Goal: Task Accomplishment & Management: Use online tool/utility

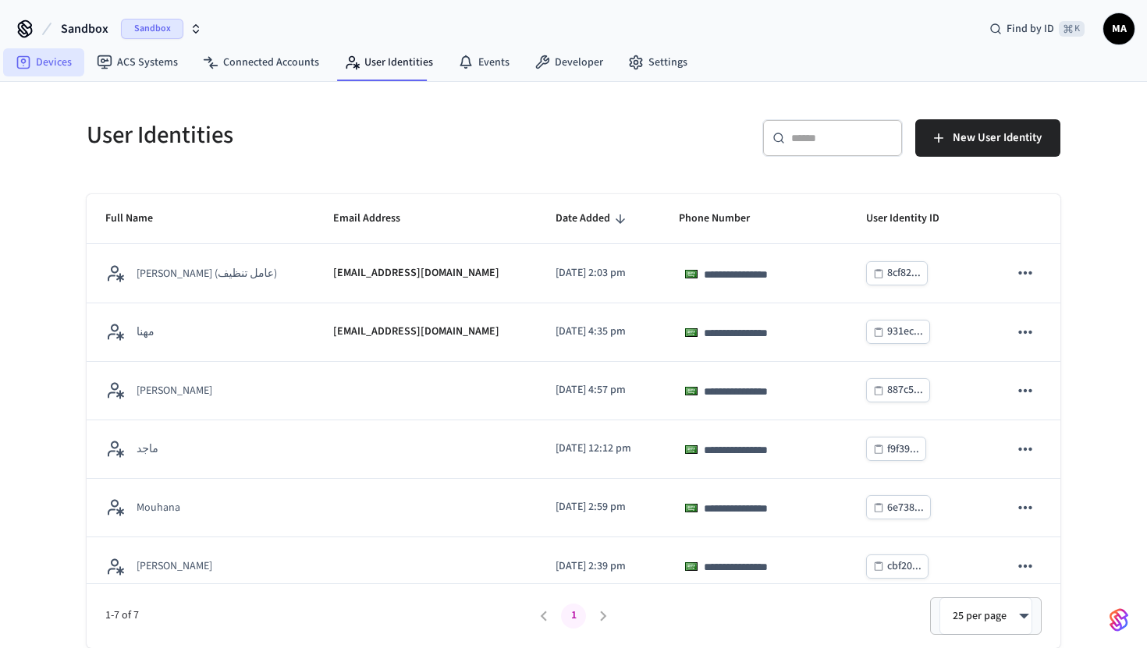
click at [79, 62] on link "Devices" at bounding box center [43, 62] width 81 height 28
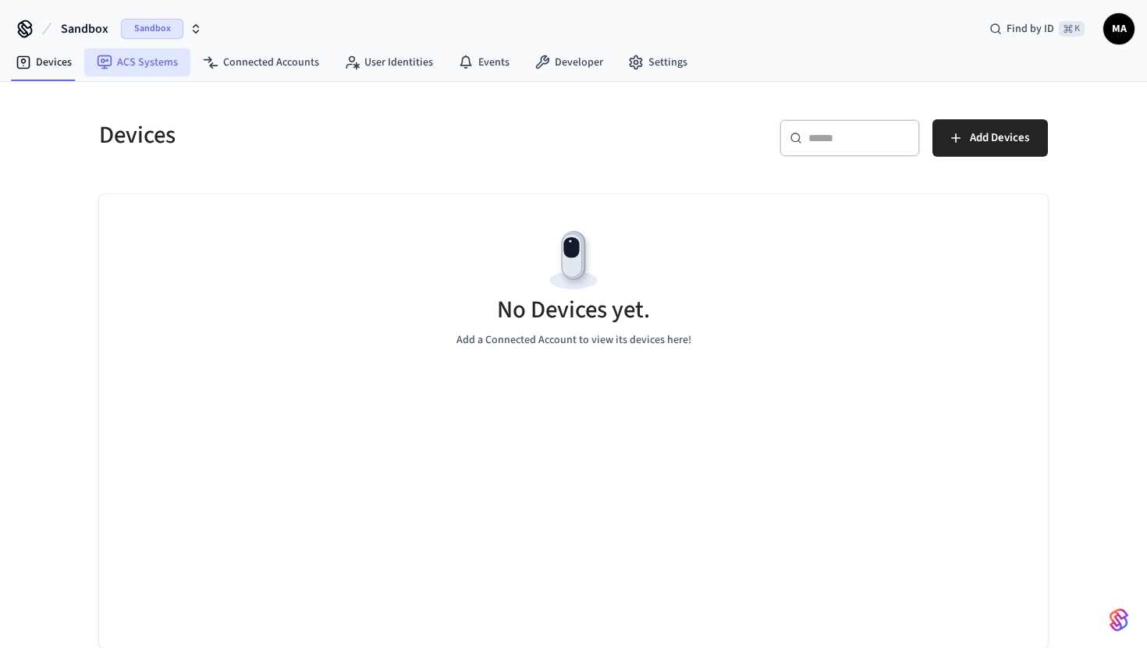
click at [154, 62] on link "ACS Systems" at bounding box center [137, 62] width 106 height 28
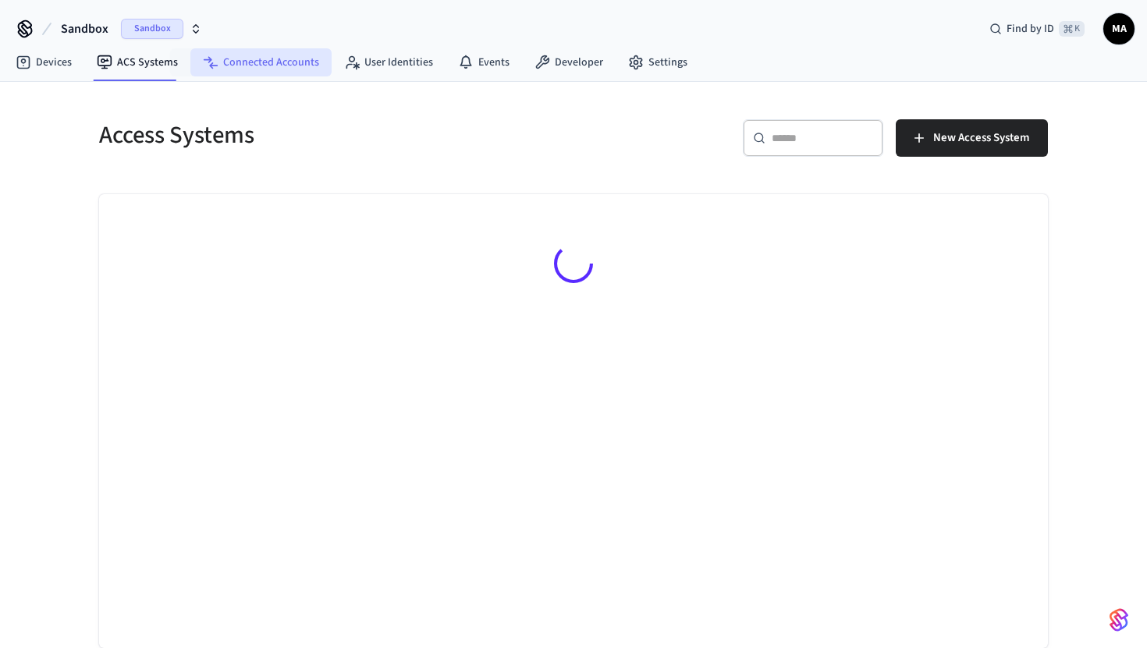
click at [262, 53] on link "Connected Accounts" at bounding box center [260, 62] width 141 height 28
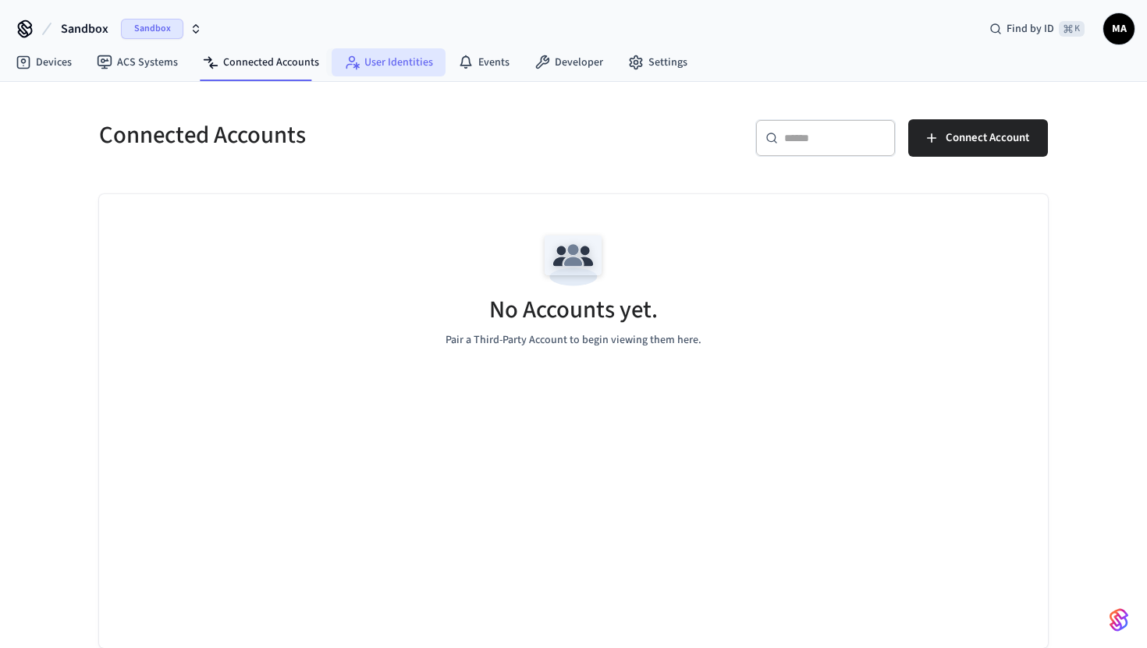
click at [371, 51] on link "User Identities" at bounding box center [389, 62] width 114 height 28
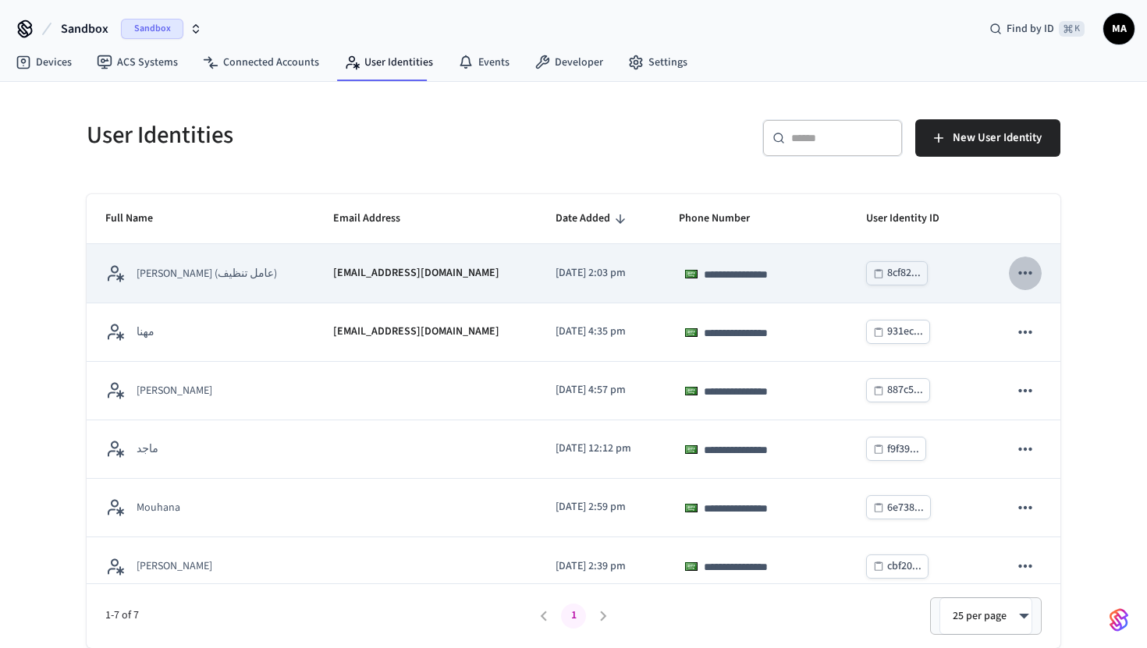
click at [1032, 282] on icon "sticky table" at bounding box center [1025, 273] width 20 height 20
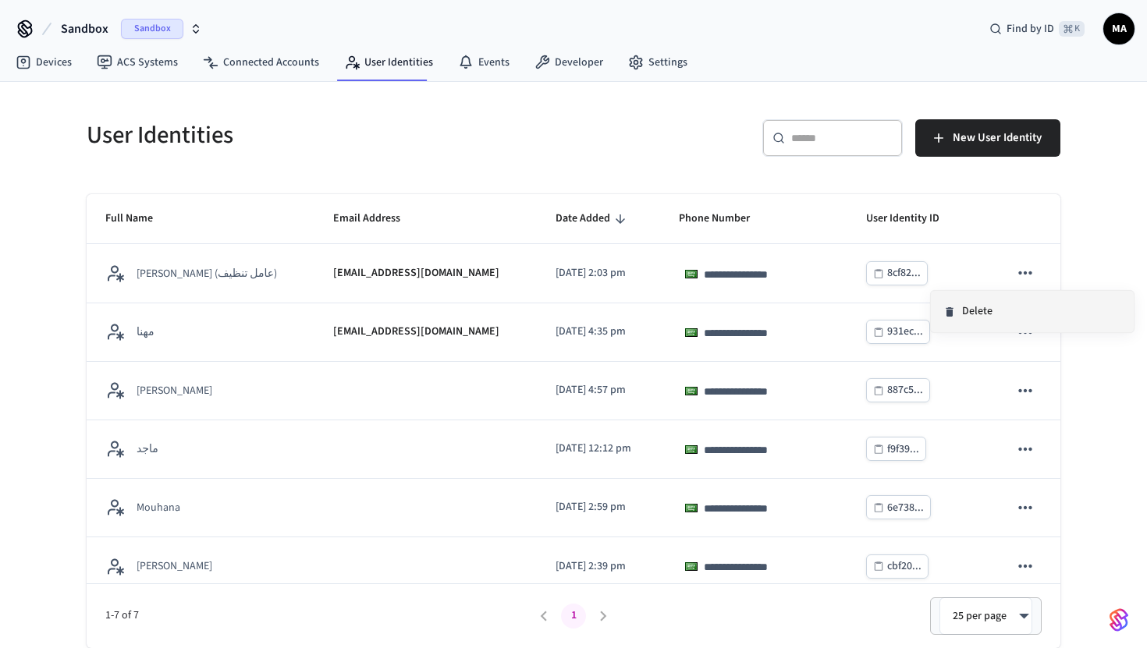
click at [998, 321] on li "Delete" at bounding box center [1032, 311] width 203 height 41
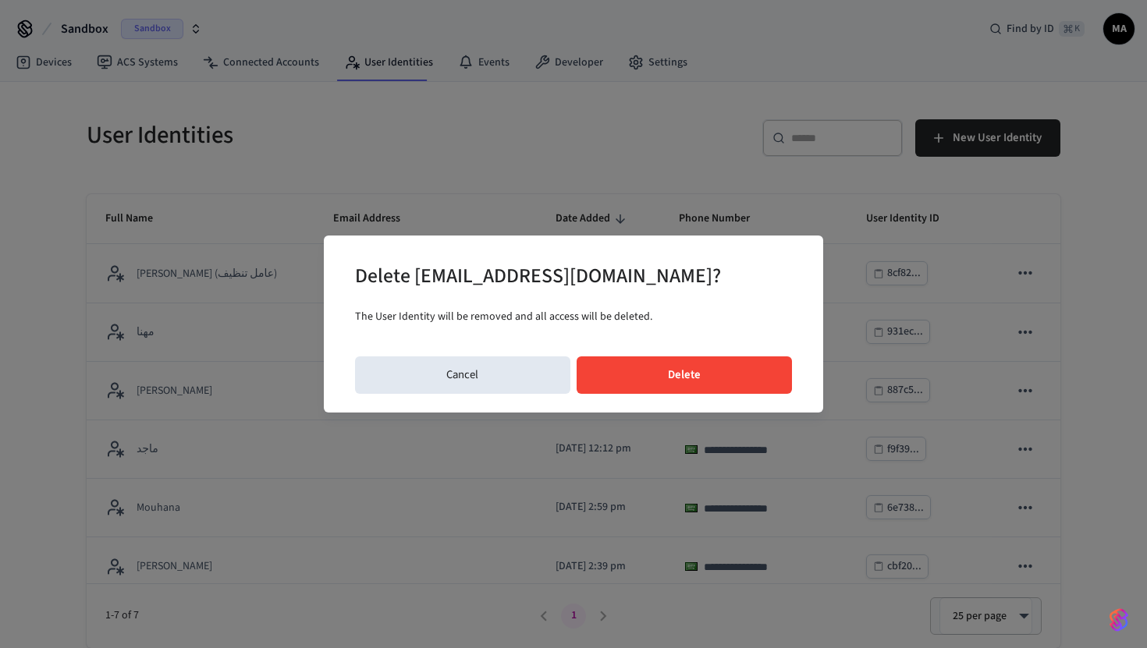
click at [726, 365] on button "Delete" at bounding box center [685, 375] width 216 height 37
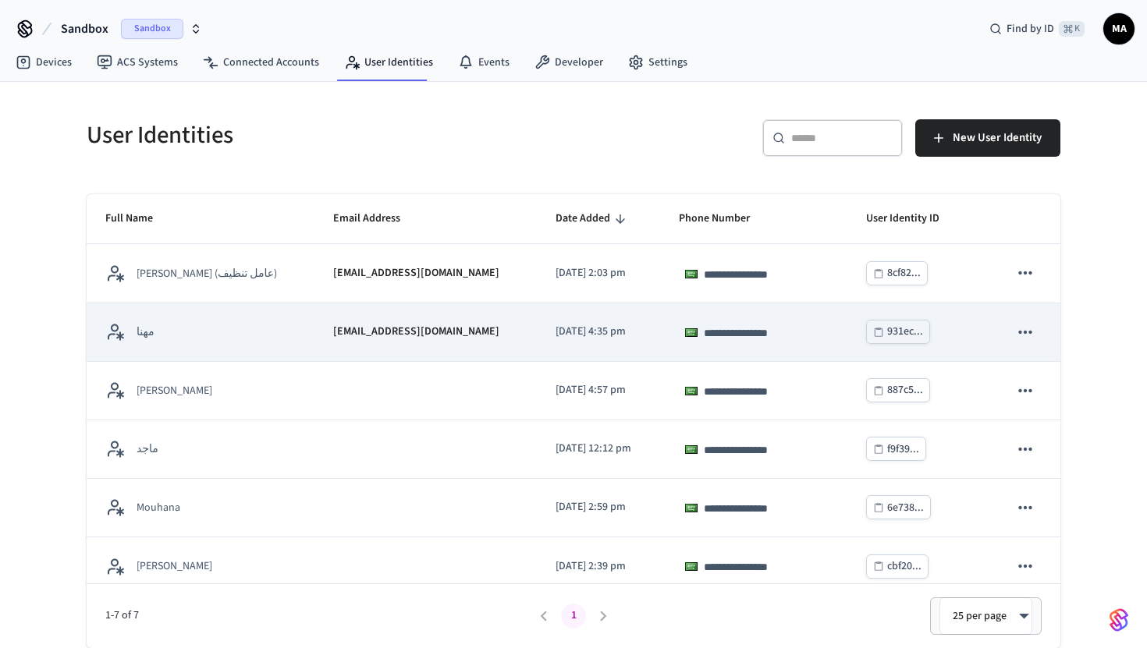
click at [1026, 331] on icon "sticky table" at bounding box center [1025, 332] width 20 height 20
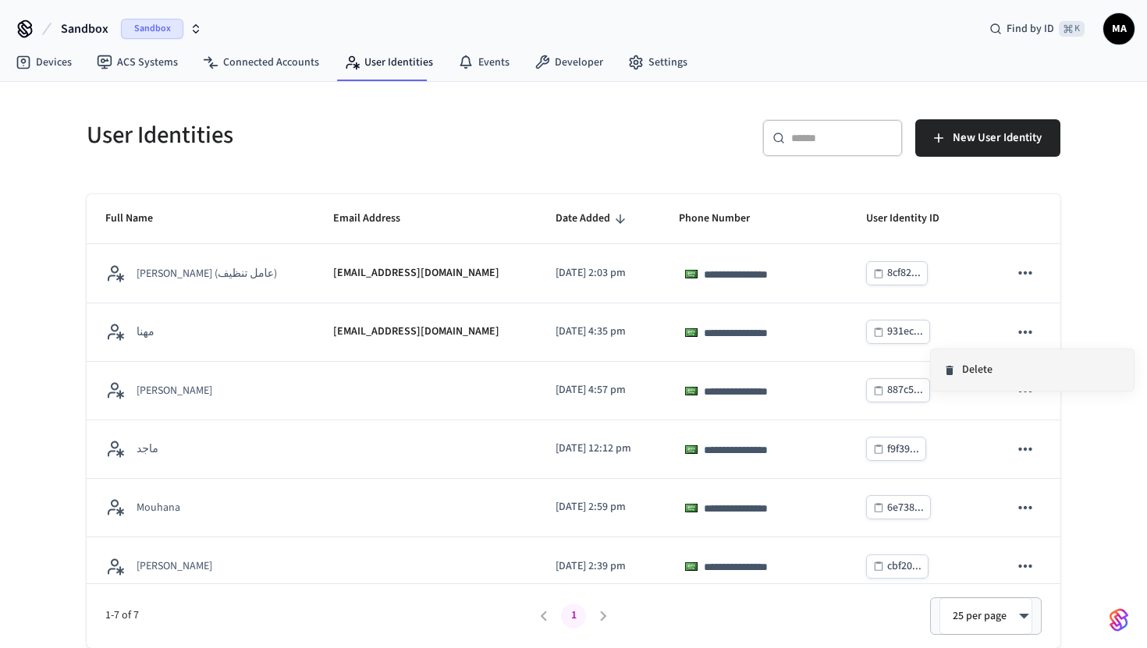
click at [981, 378] on li "Delete" at bounding box center [1032, 370] width 203 height 41
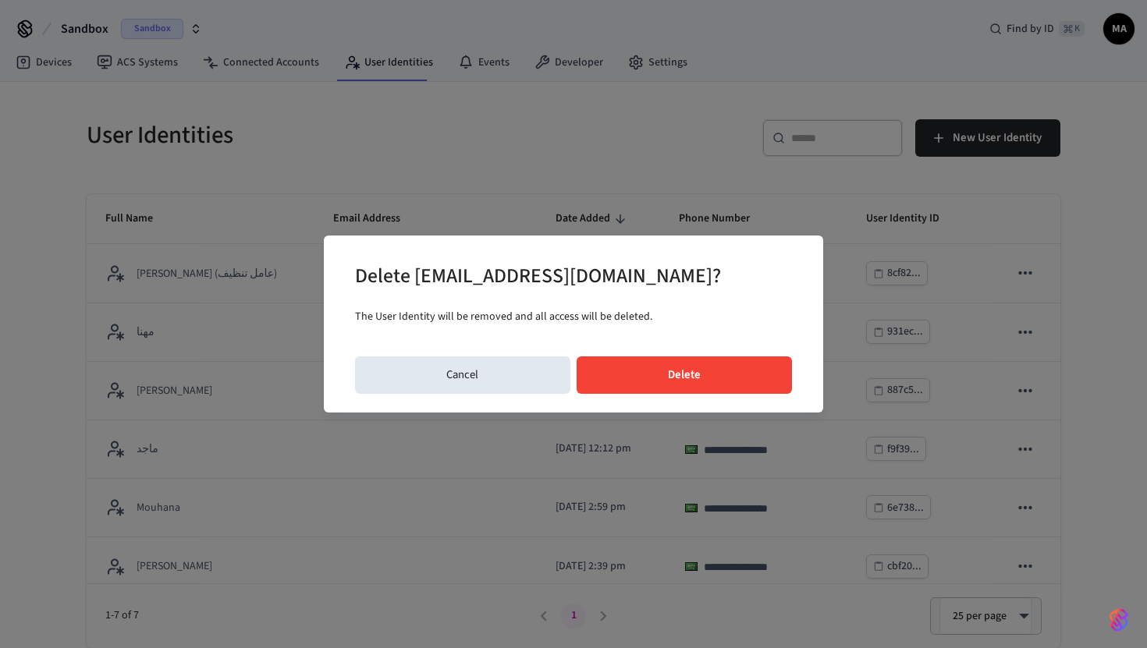
click at [726, 382] on button "Delete" at bounding box center [685, 375] width 216 height 37
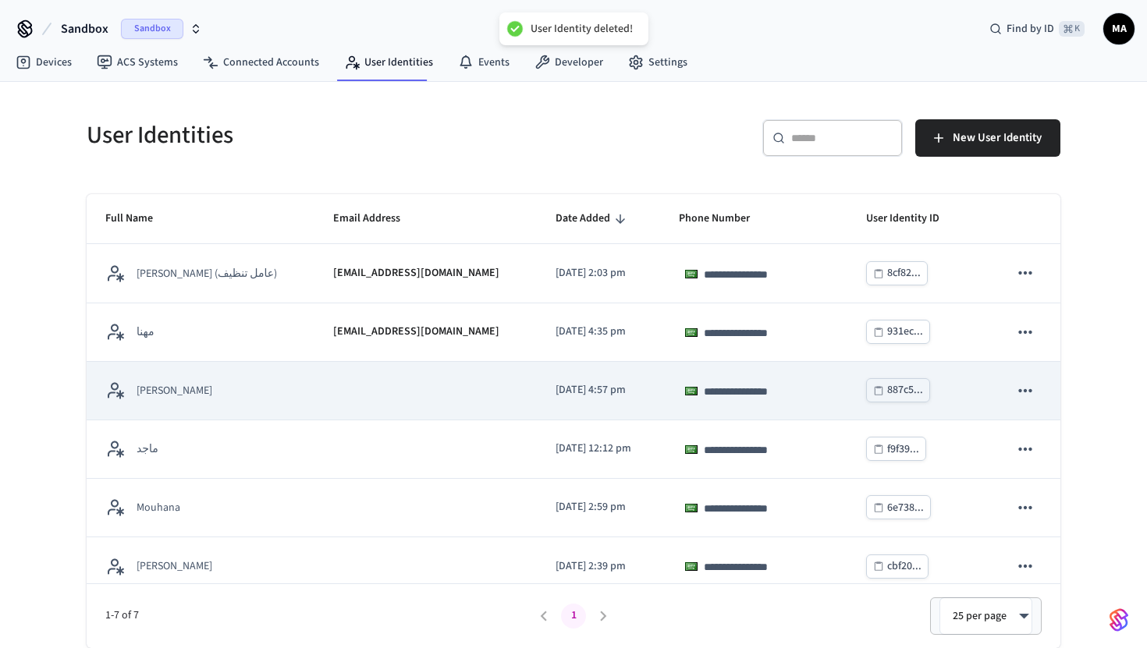
click at [1026, 388] on icon "sticky table" at bounding box center [1025, 391] width 20 height 20
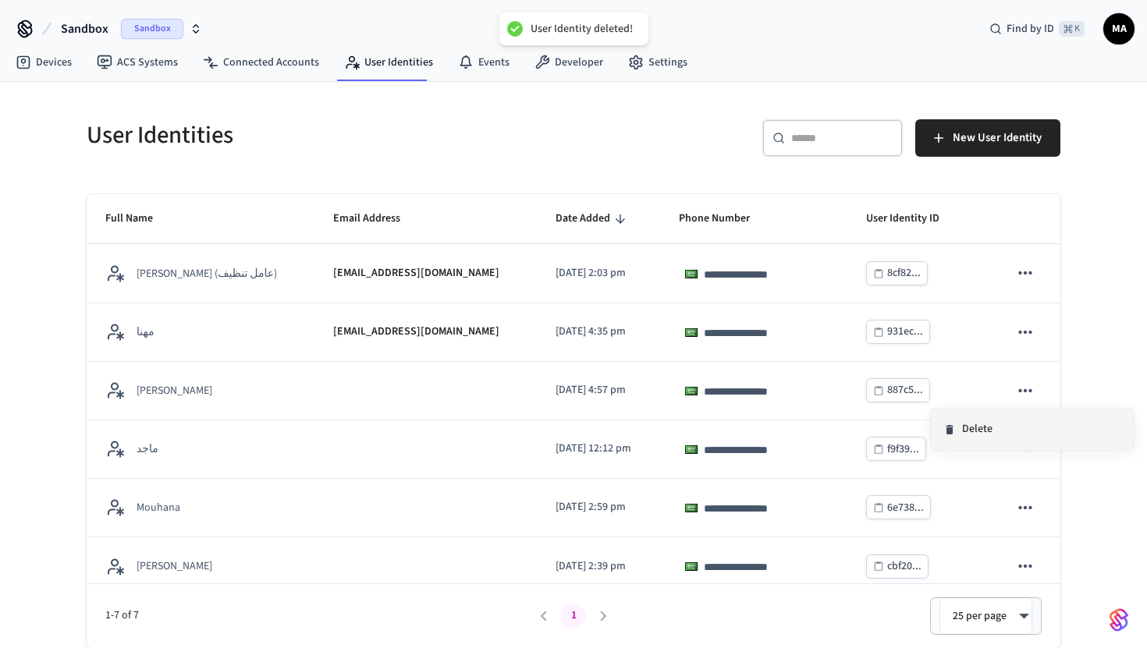
click at [993, 426] on li "Delete" at bounding box center [1032, 429] width 203 height 41
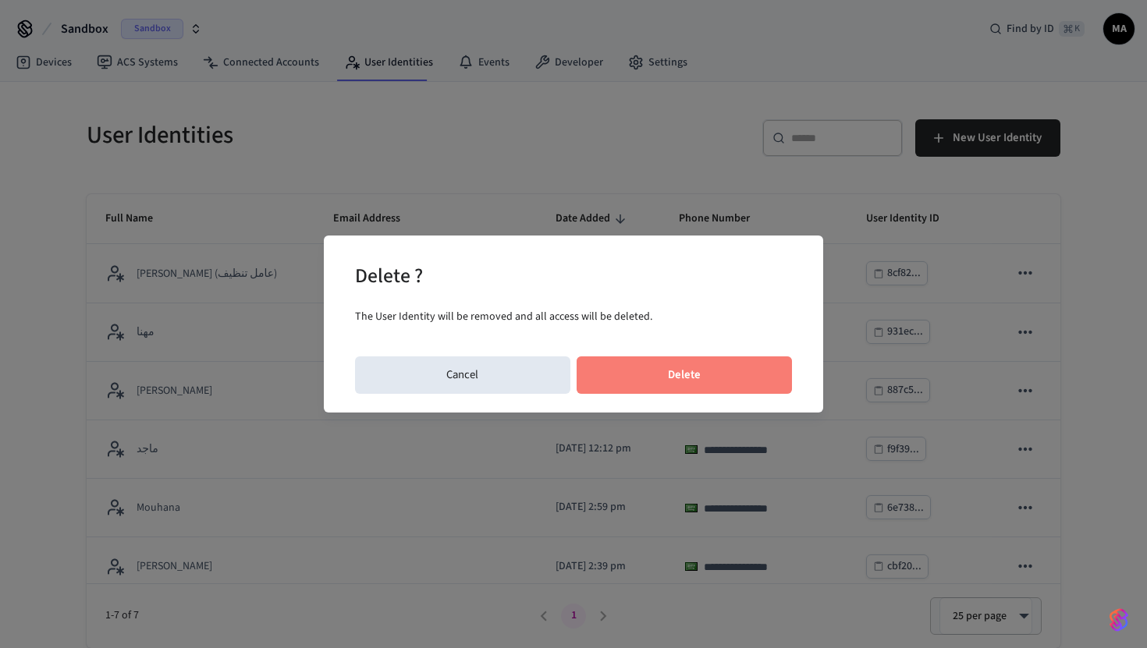
click at [713, 371] on button "Delete" at bounding box center [685, 375] width 216 height 37
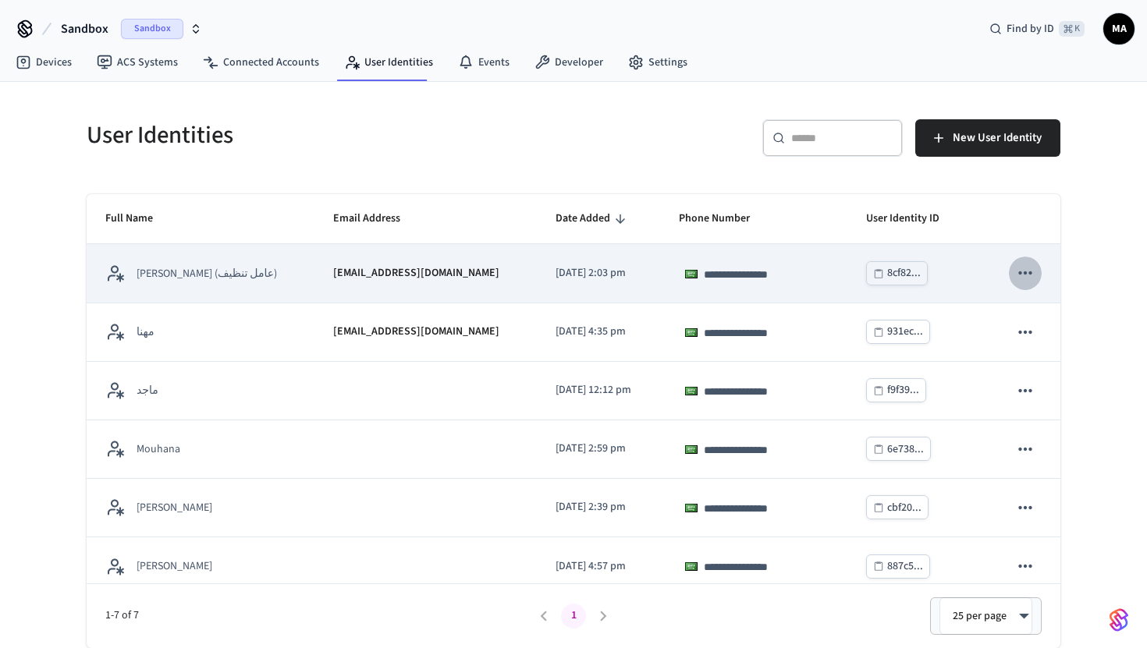
click at [1028, 278] on icon "sticky table" at bounding box center [1025, 273] width 20 height 20
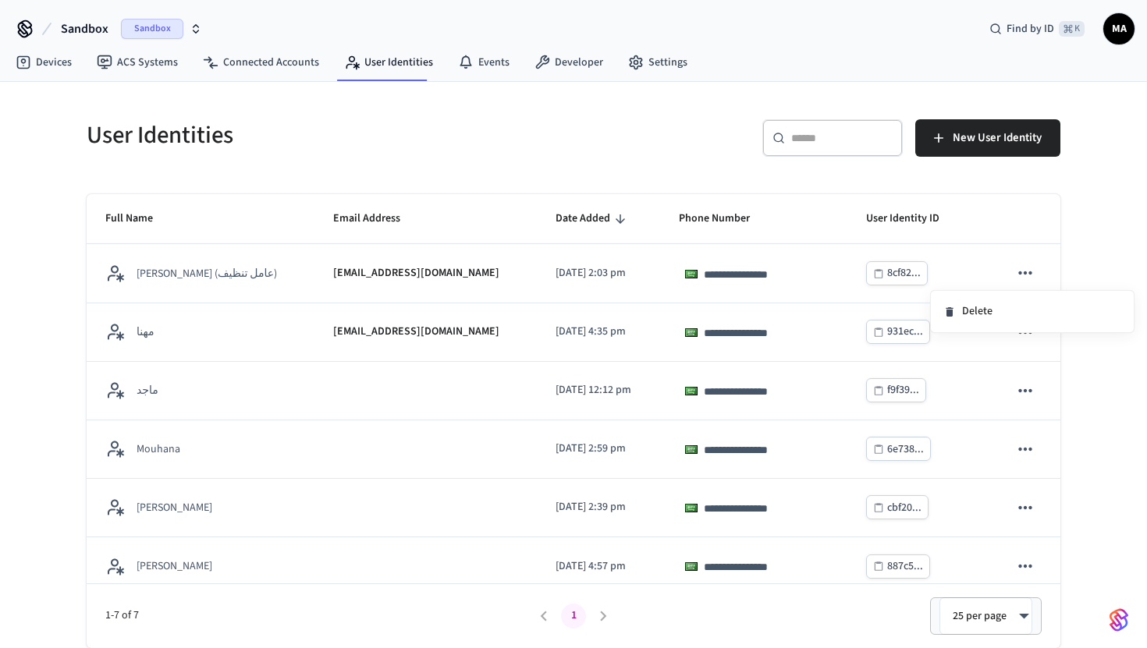
click at [1091, 387] on div at bounding box center [573, 324] width 1147 height 648
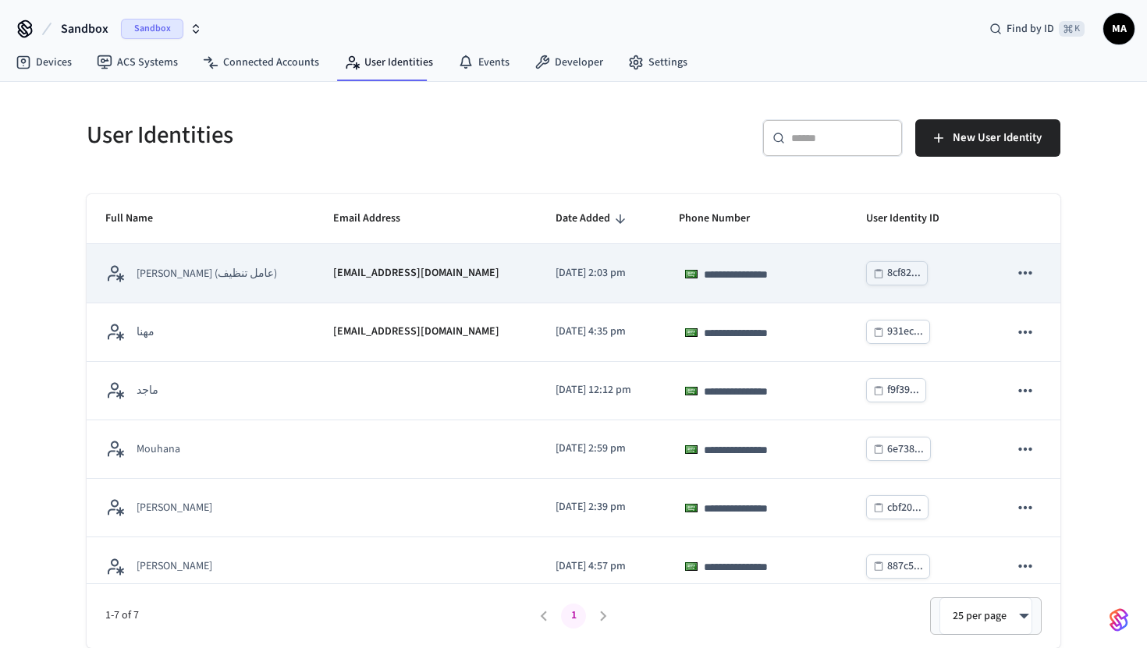
click at [1026, 284] on button "sticky table" at bounding box center [1025, 273] width 33 height 33
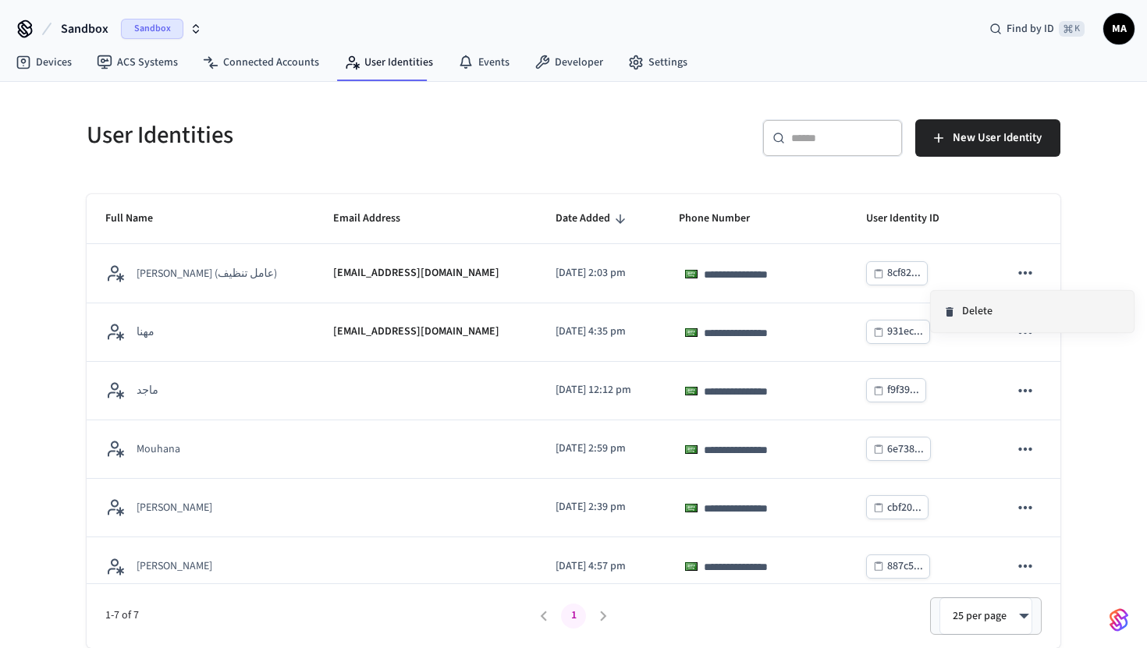
click at [996, 322] on li "Delete" at bounding box center [1032, 311] width 203 height 41
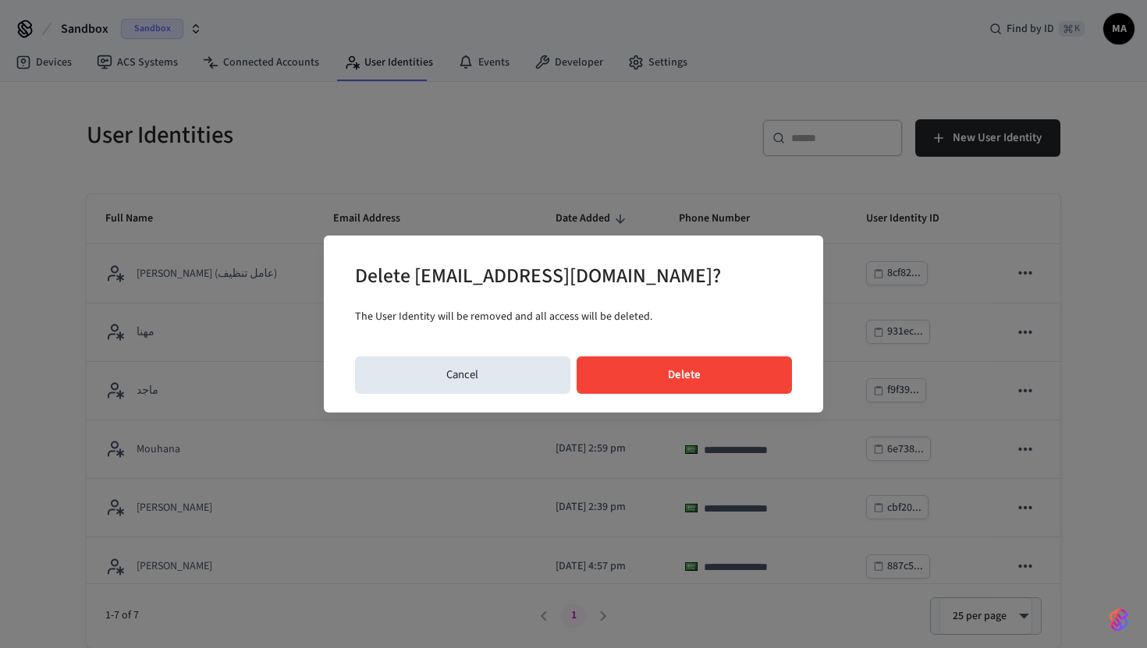
click at [713, 366] on button "Delete" at bounding box center [685, 375] width 216 height 37
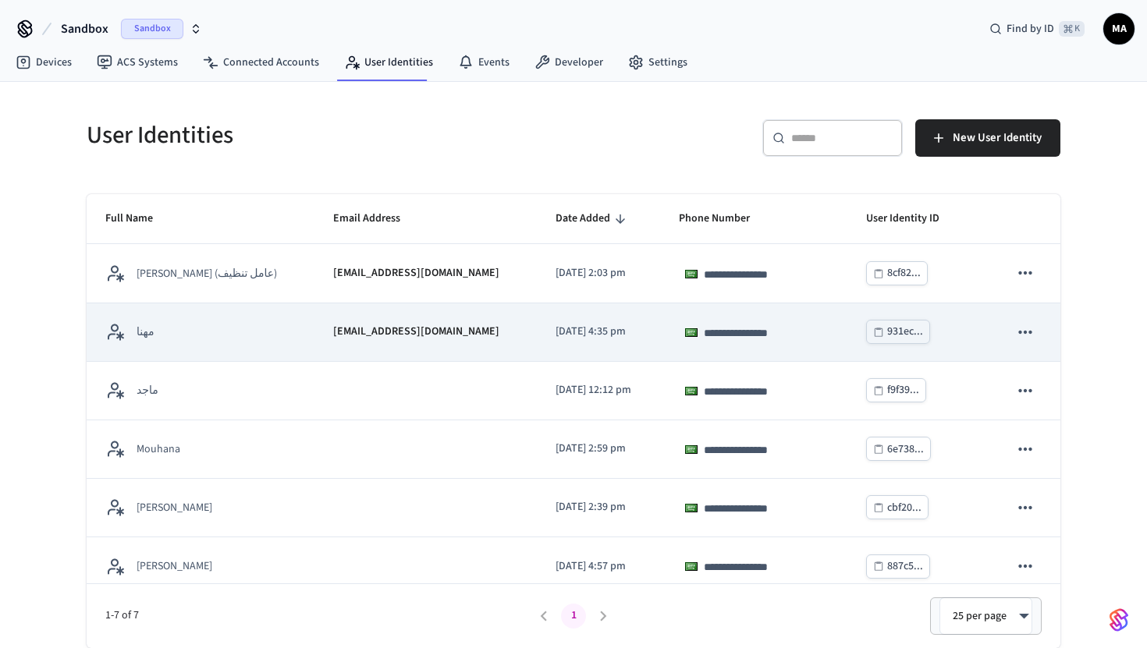
scroll to position [72, 0]
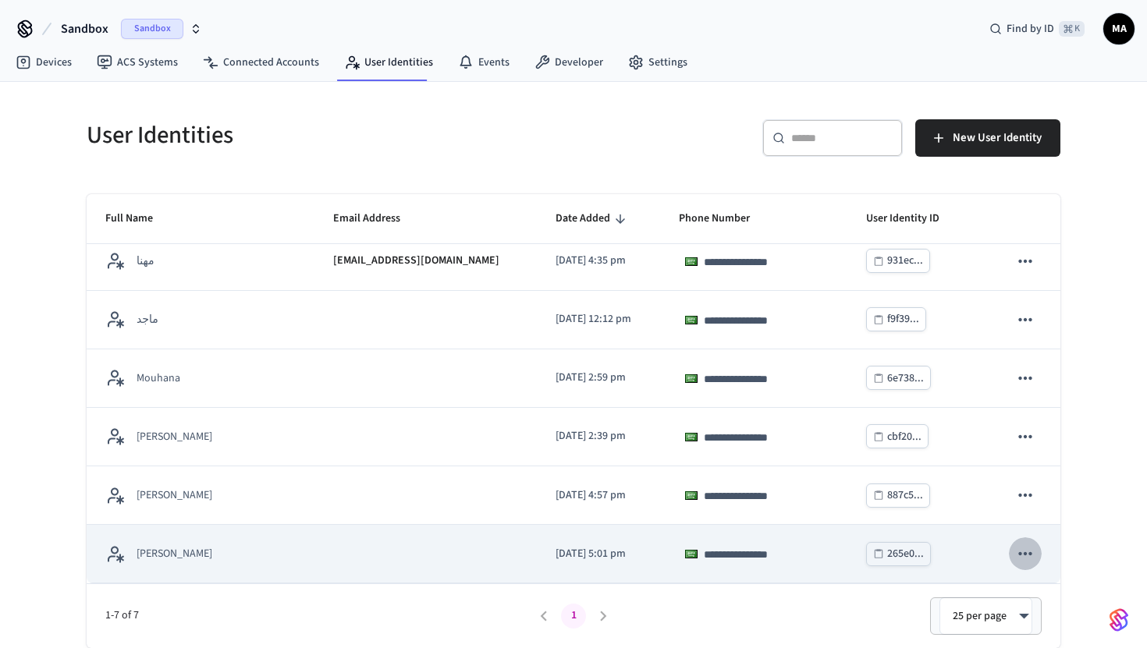
click at [1024, 557] on icon "sticky table" at bounding box center [1025, 554] width 20 height 20
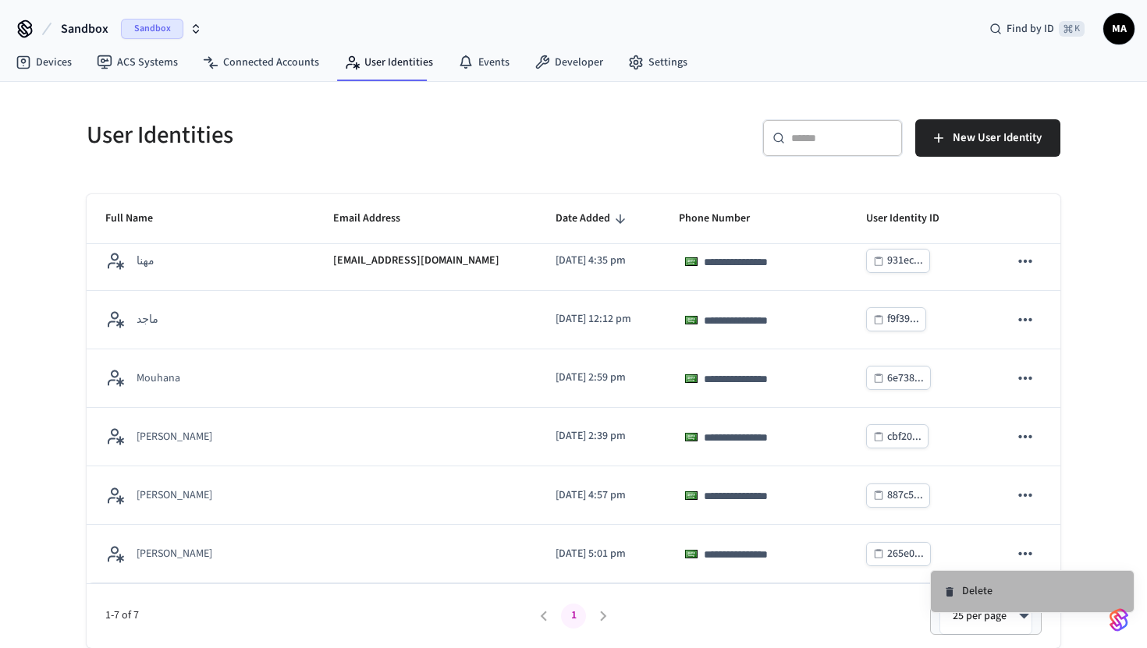
click at [981, 594] on li "Delete" at bounding box center [1032, 591] width 203 height 41
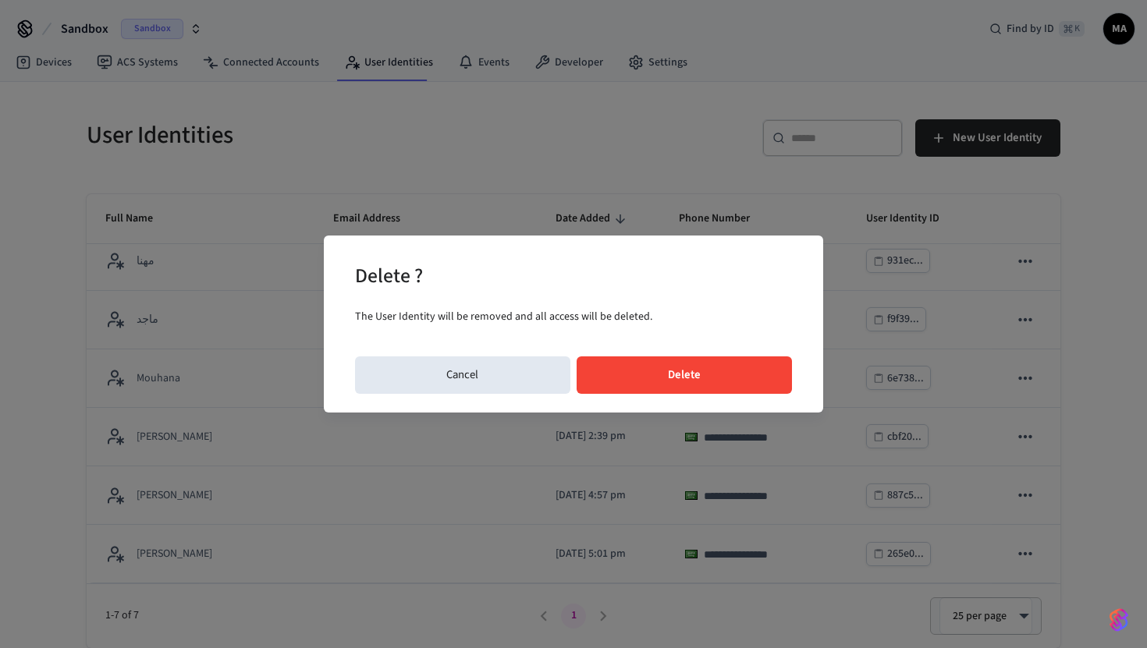
click at [737, 378] on button "Delete" at bounding box center [685, 375] width 216 height 37
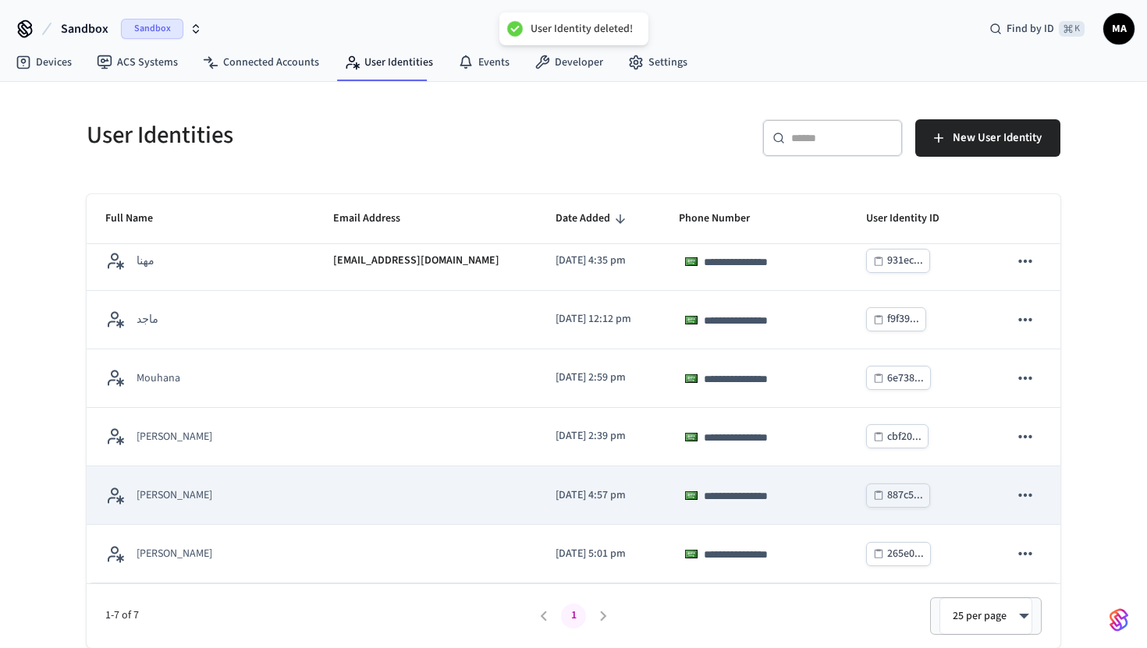
click at [1024, 497] on icon "sticky table" at bounding box center [1025, 495] width 20 height 20
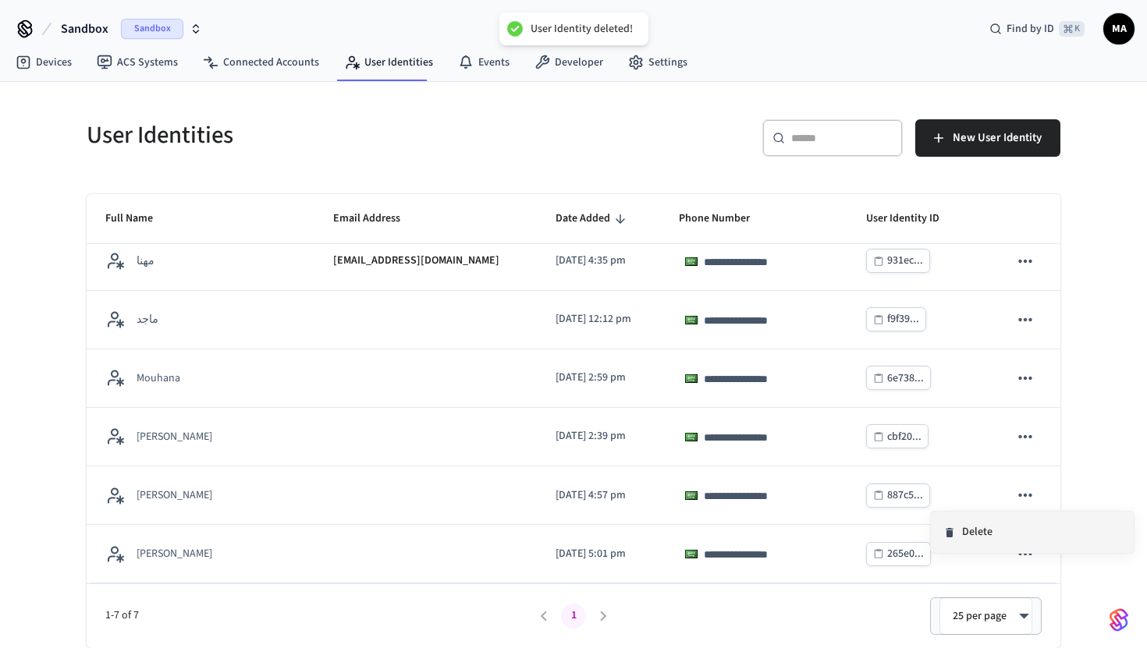
click at [953, 530] on icon at bounding box center [949, 533] width 12 height 12
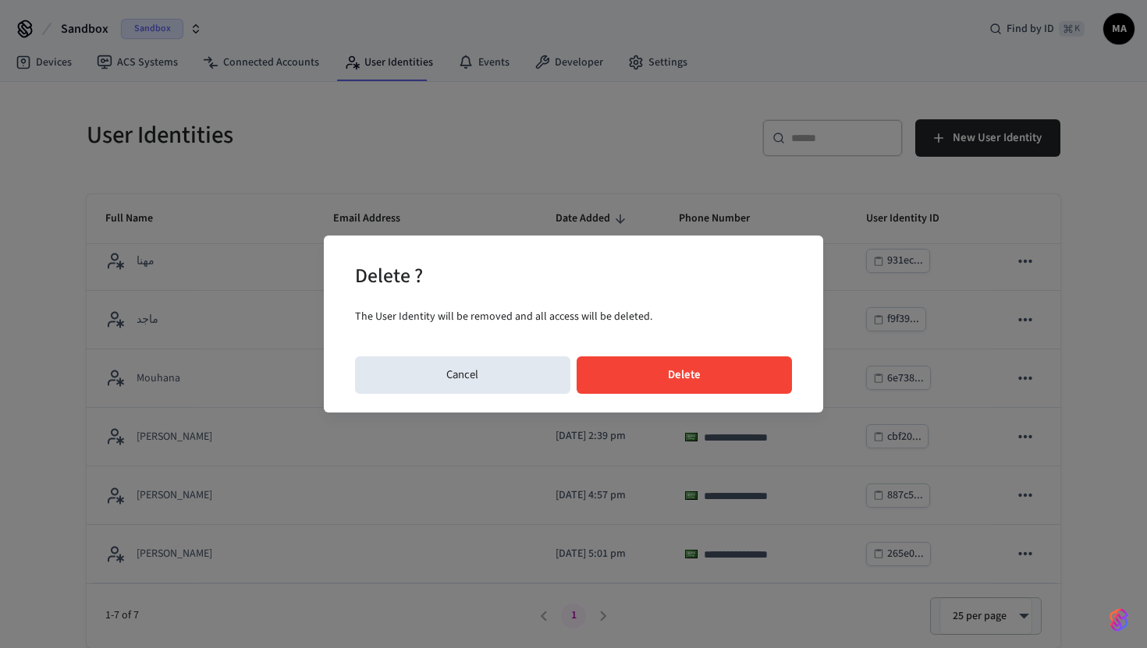
click at [695, 371] on button "Delete" at bounding box center [685, 375] width 216 height 37
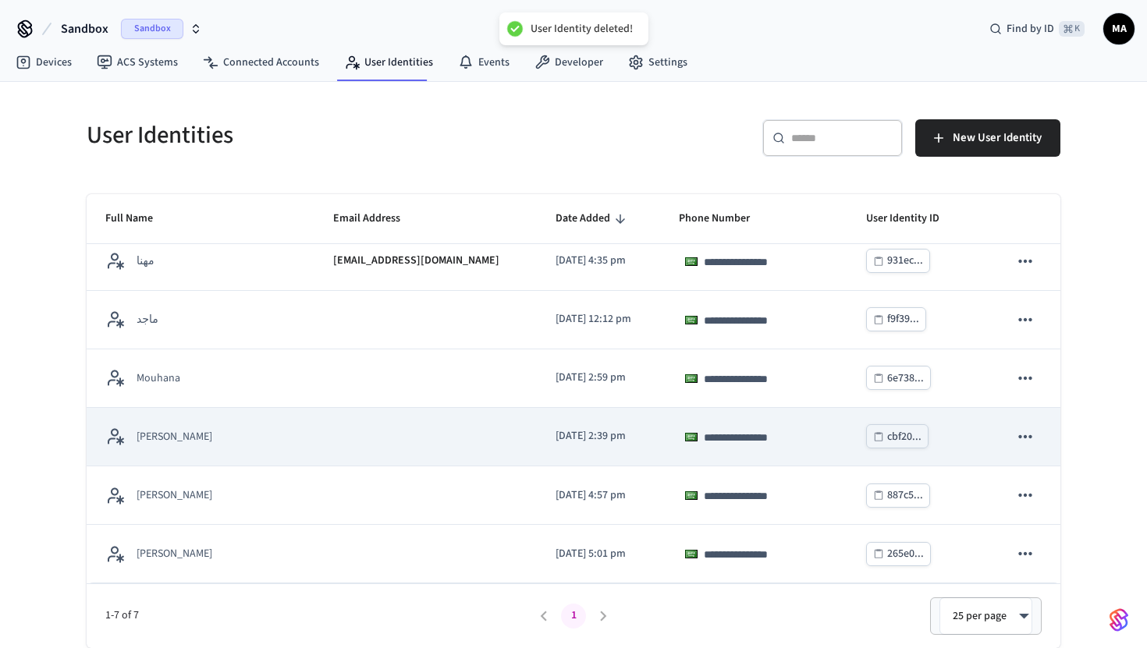
click at [1026, 437] on icon "sticky table" at bounding box center [1024, 436] width 13 height 3
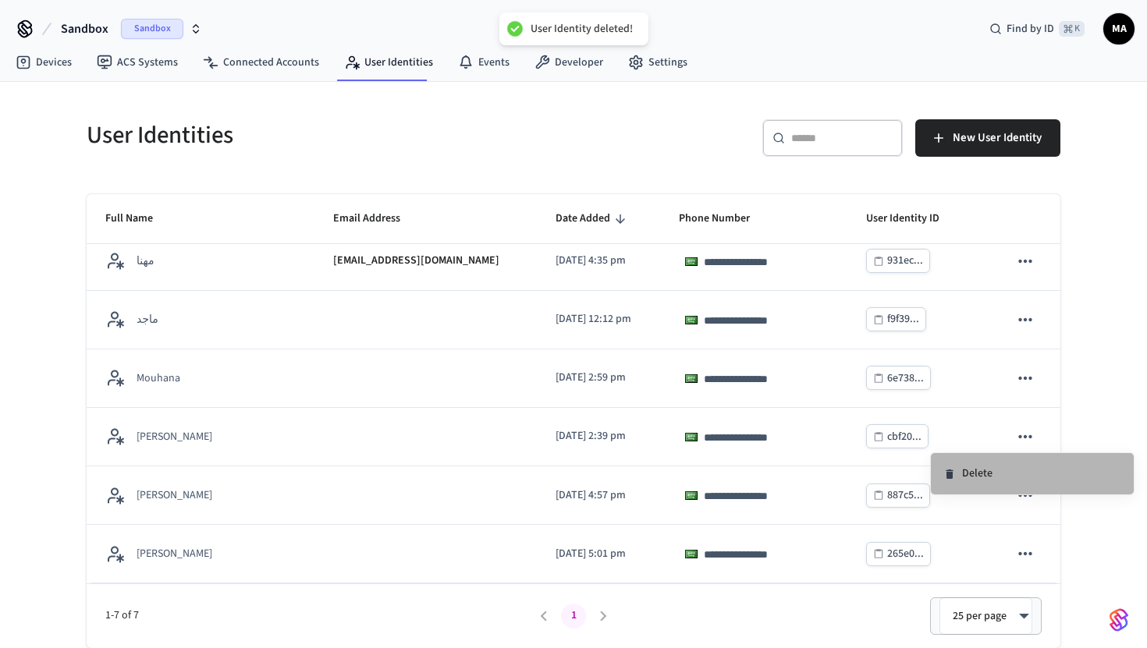
click at [967, 468] on li "Delete" at bounding box center [1032, 473] width 203 height 41
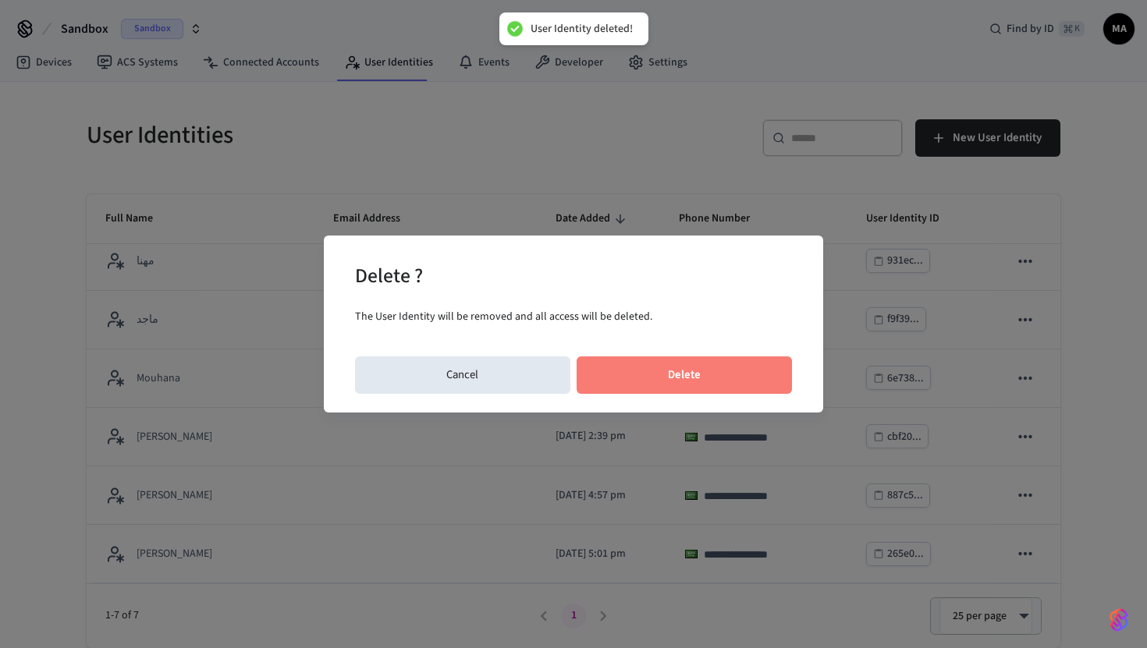
click at [736, 371] on button "Delete" at bounding box center [685, 375] width 216 height 37
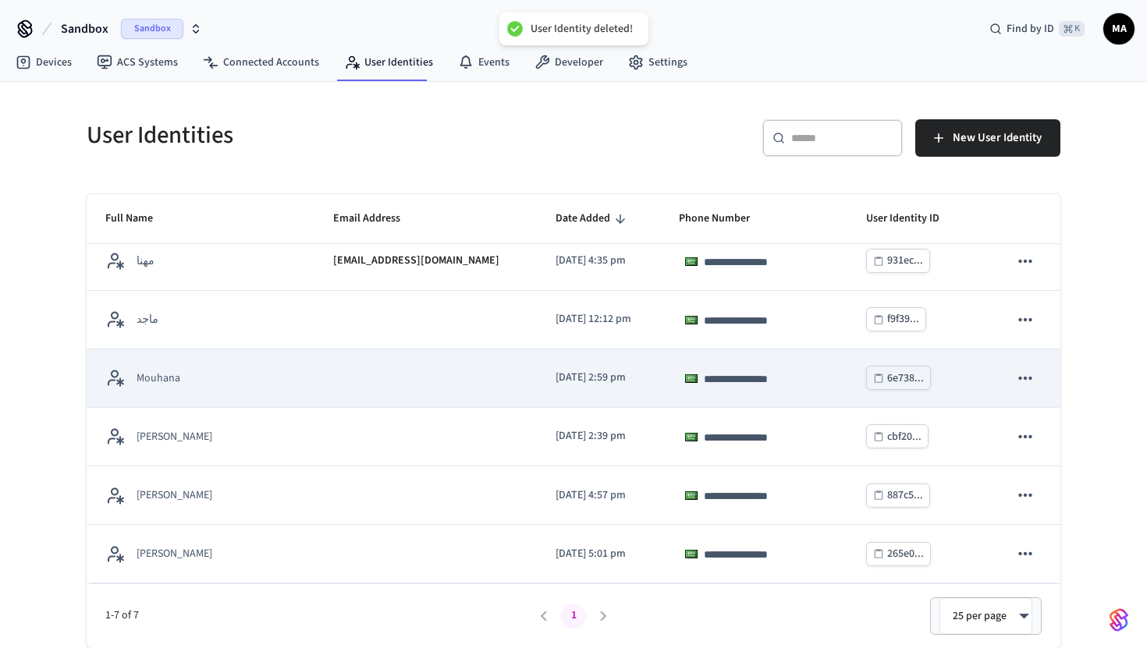
click at [1028, 375] on icon "sticky table" at bounding box center [1025, 378] width 20 height 20
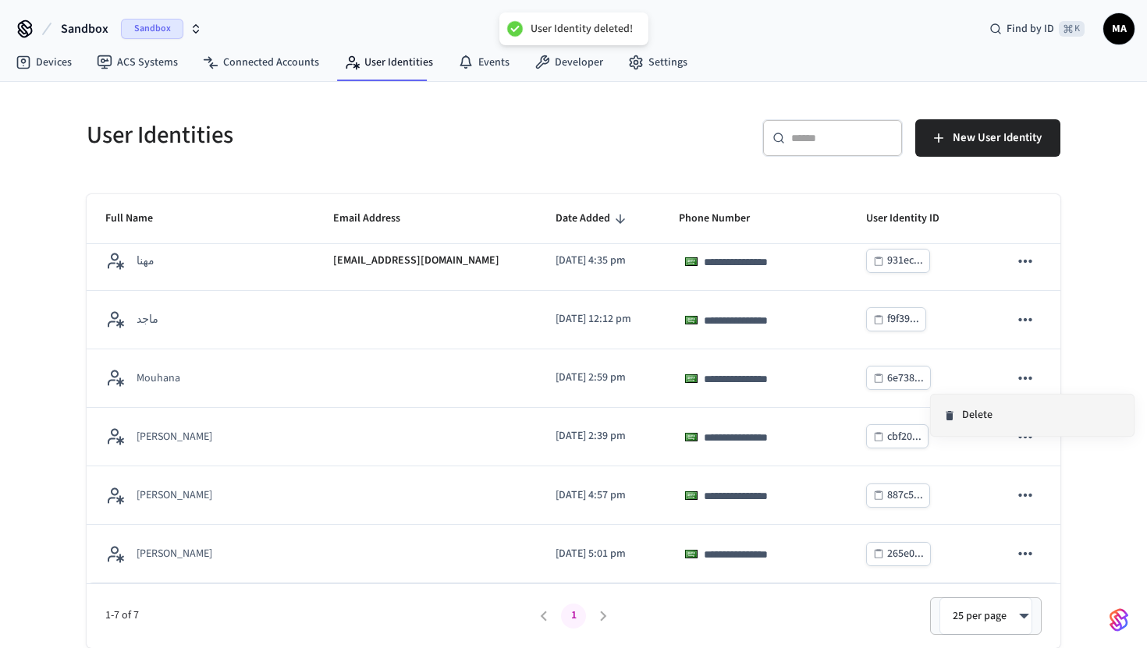
click at [976, 405] on li "Delete" at bounding box center [1032, 415] width 203 height 41
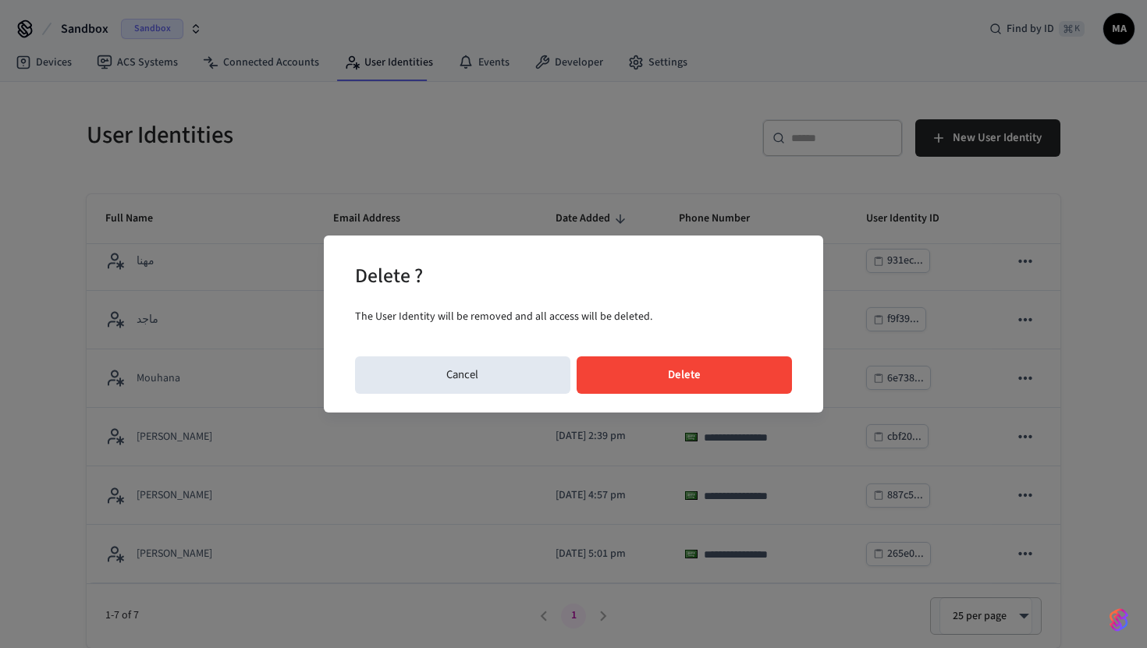
click at [708, 378] on button "Delete" at bounding box center [685, 375] width 216 height 37
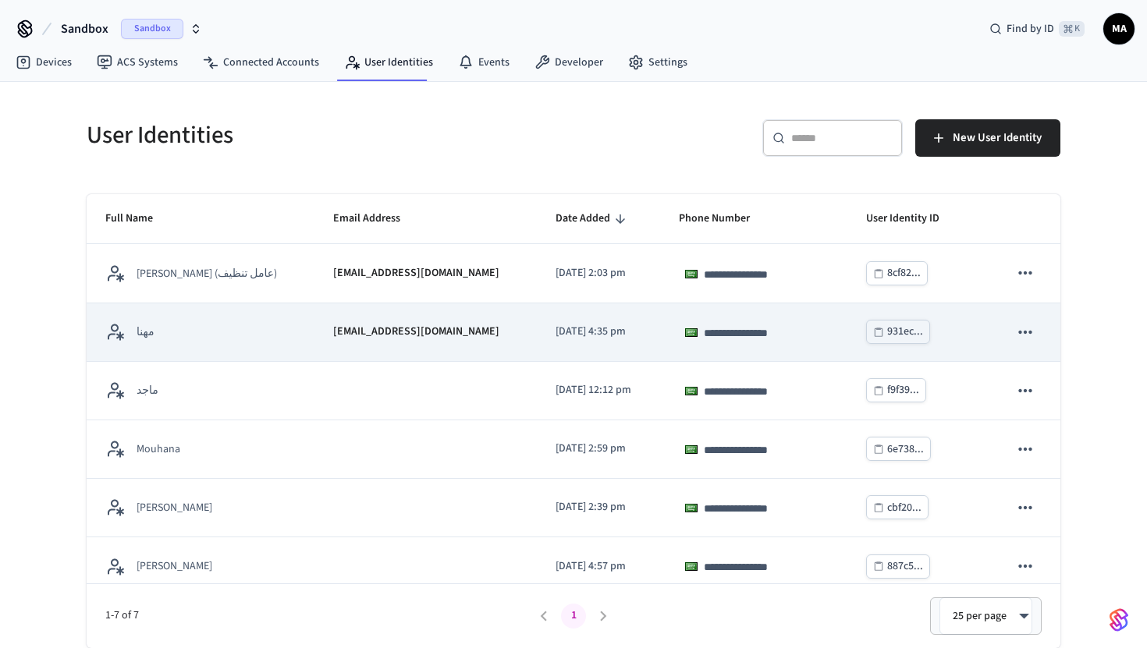
click at [1025, 329] on icon "sticky table" at bounding box center [1025, 332] width 20 height 20
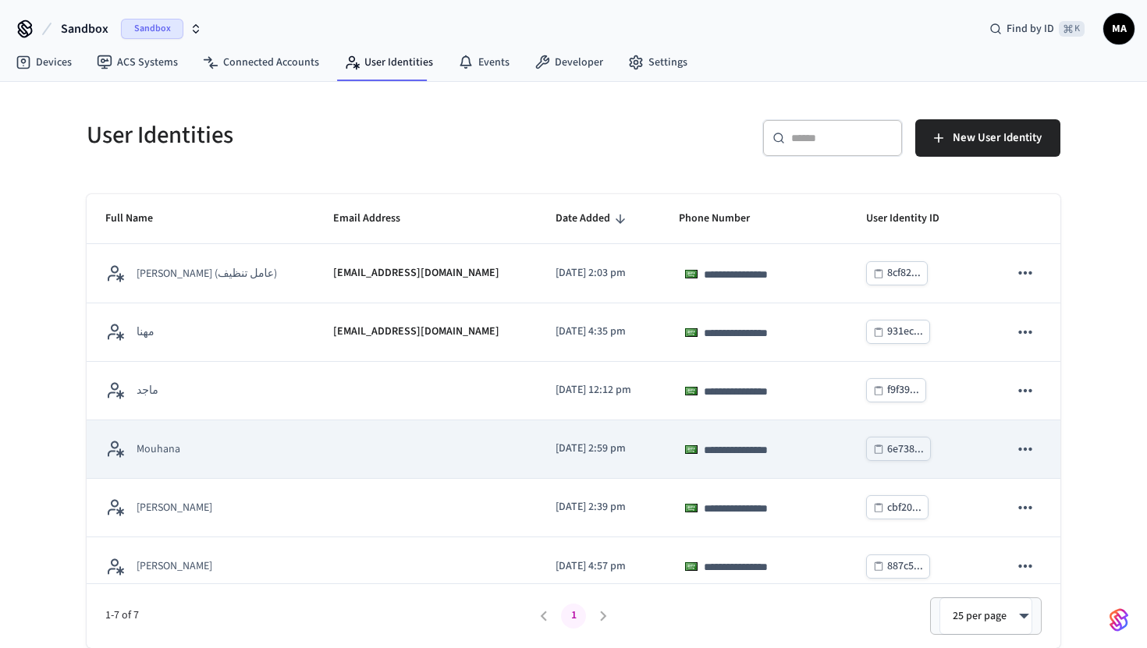
scroll to position [2, 0]
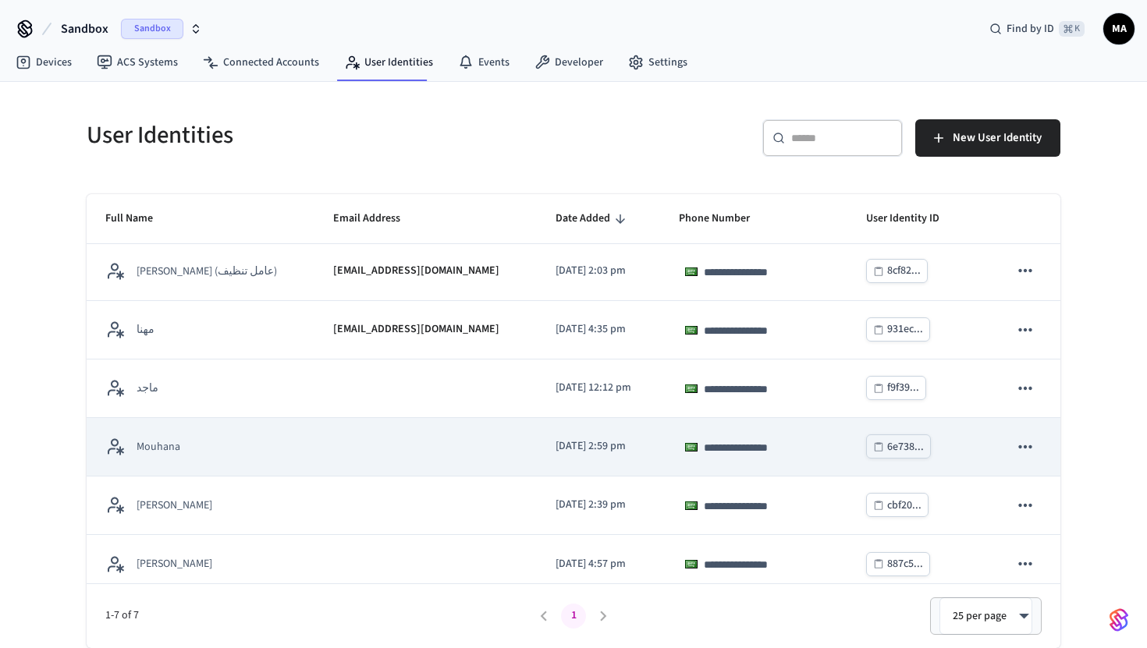
click at [1027, 449] on icon "sticky table" at bounding box center [1025, 447] width 20 height 20
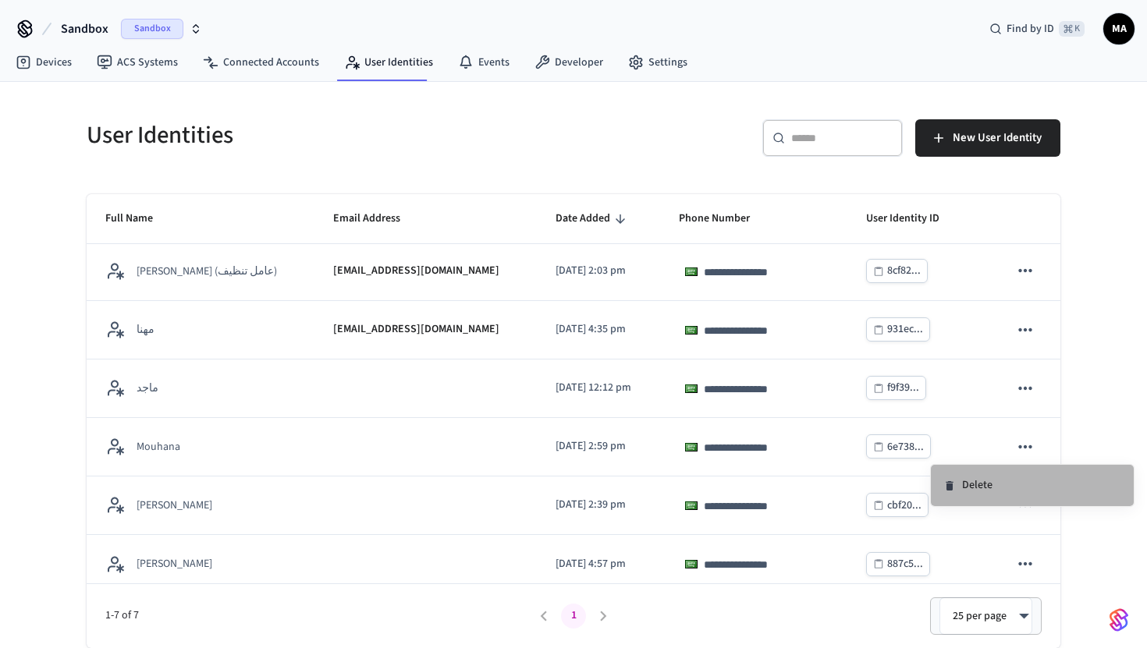
click at [1003, 488] on li "Delete" at bounding box center [1032, 485] width 203 height 41
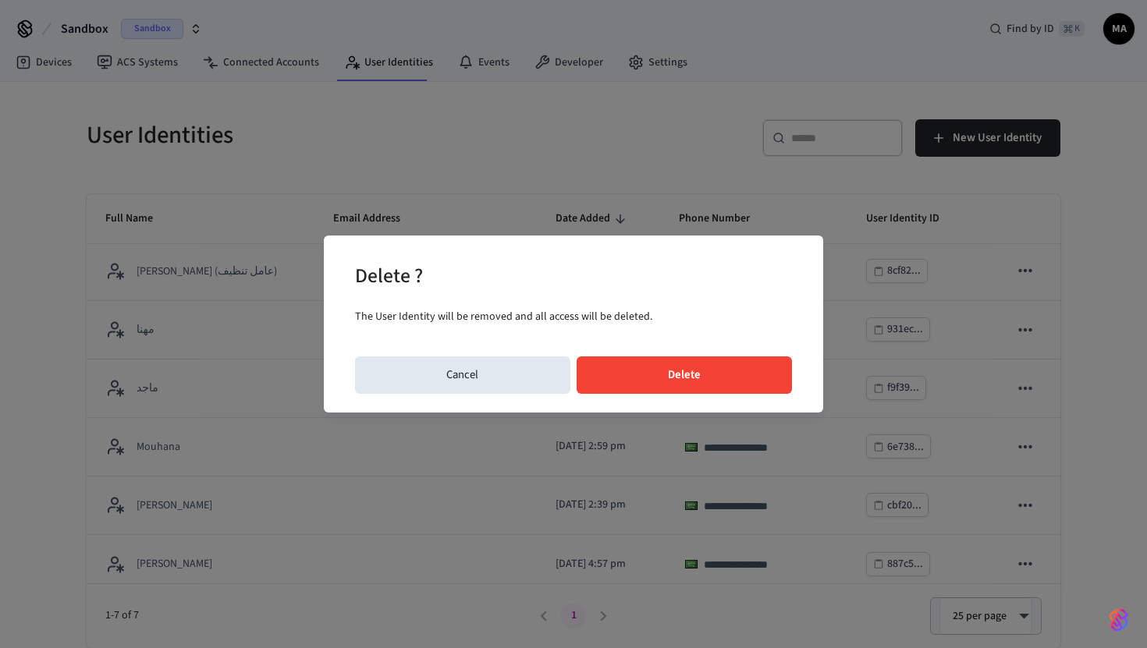
click at [676, 355] on div "Delete ? The User Identity will be removed and all access will be deleted. Canc…" at bounding box center [573, 324] width 499 height 176
click at [675, 363] on button "Delete" at bounding box center [685, 375] width 216 height 37
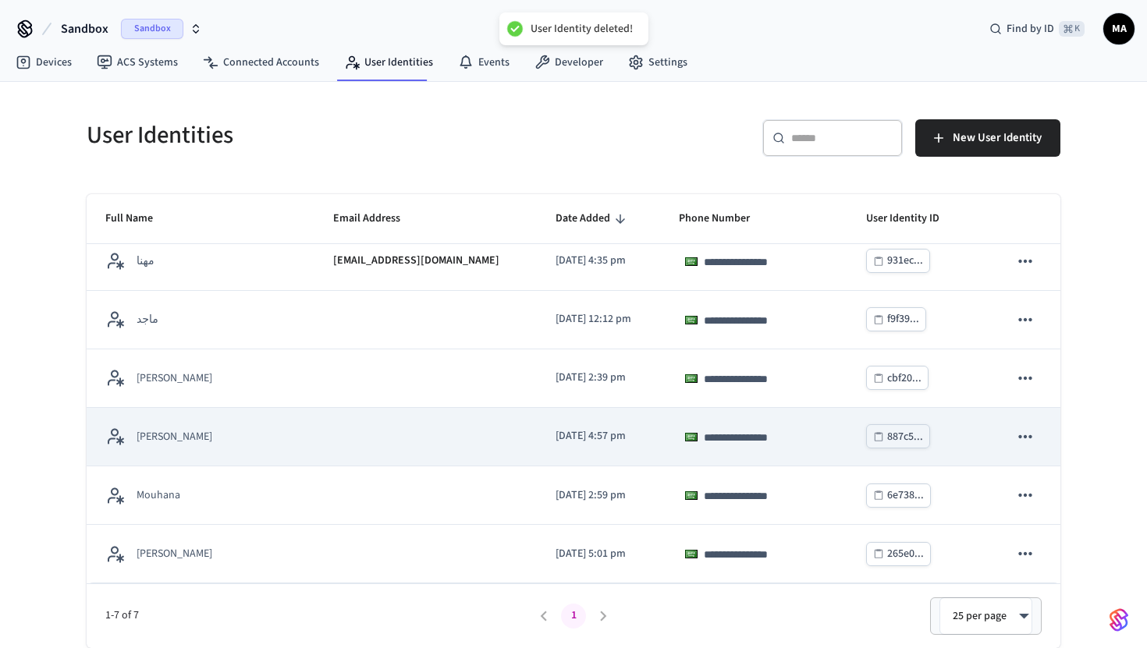
scroll to position [0, 0]
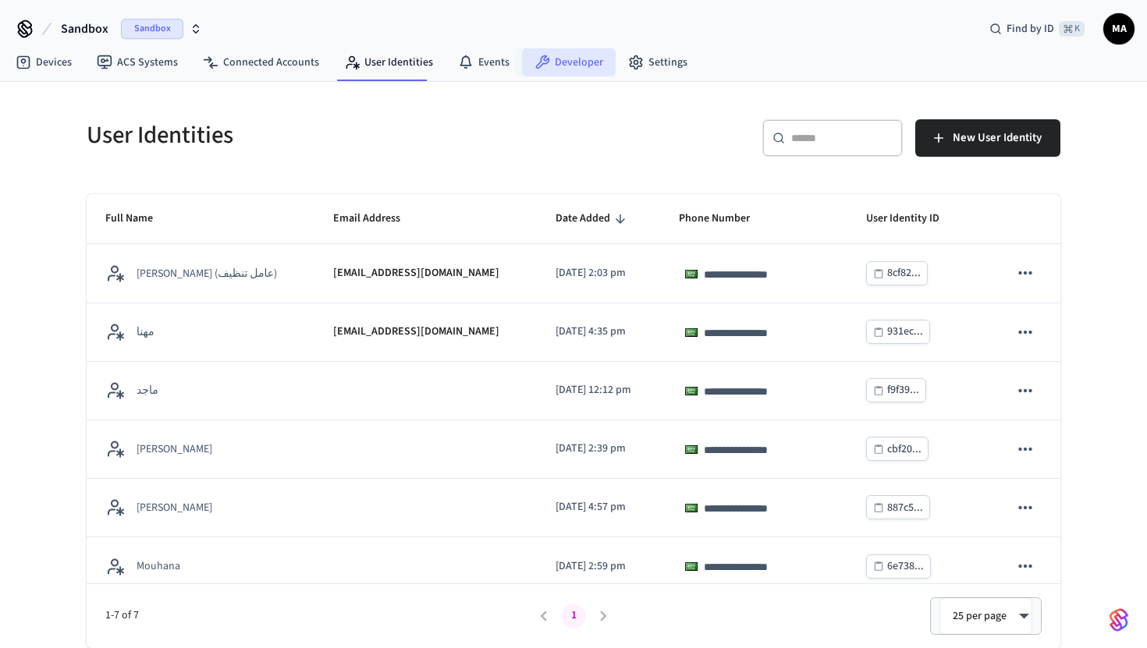
click at [558, 69] on link "Developer" at bounding box center [569, 62] width 94 height 28
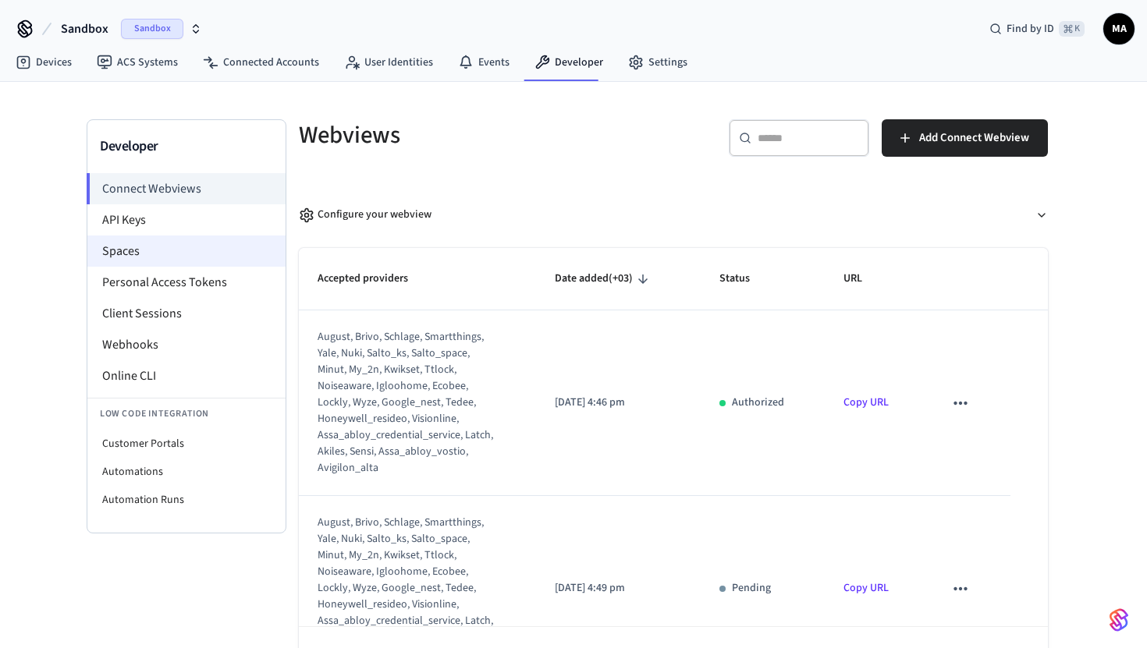
click at [170, 259] on li "Spaces" at bounding box center [186, 251] width 198 height 31
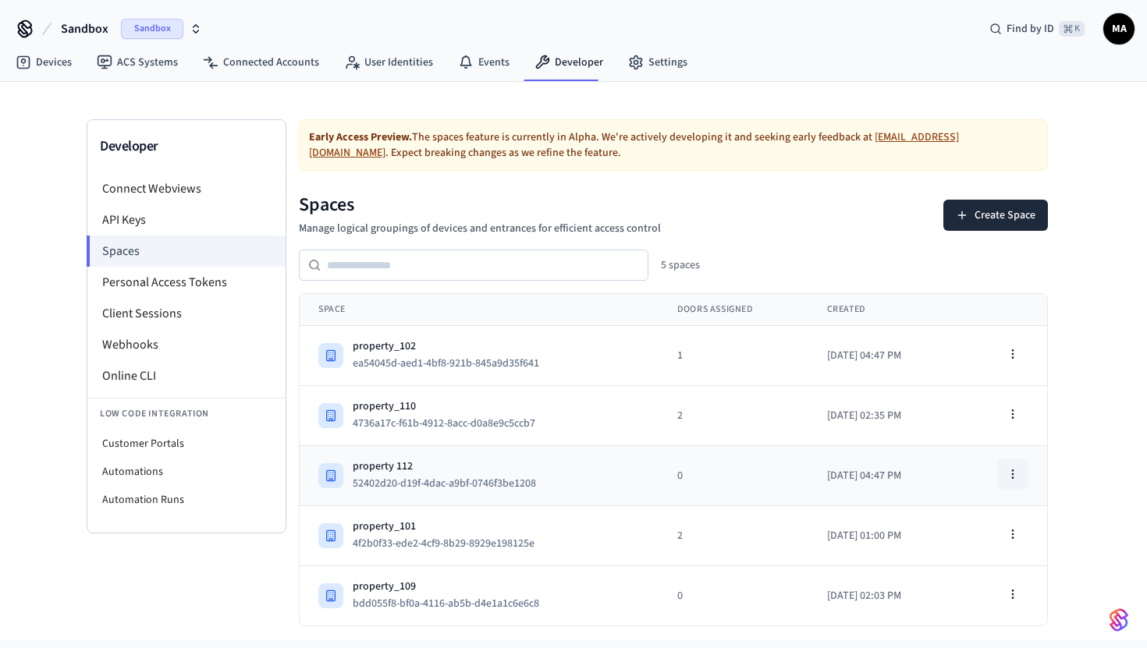
click at [1017, 474] on icon "button" at bounding box center [1013, 474] width 12 height 12
click at [961, 577] on div "Delete Space" at bounding box center [972, 566] width 105 height 25
click at [1005, 417] on button "button" at bounding box center [1012, 414] width 31 height 31
click at [970, 507] on div "Delete Space" at bounding box center [972, 506] width 105 height 25
click at [1010, 349] on icon "button" at bounding box center [1013, 354] width 12 height 12
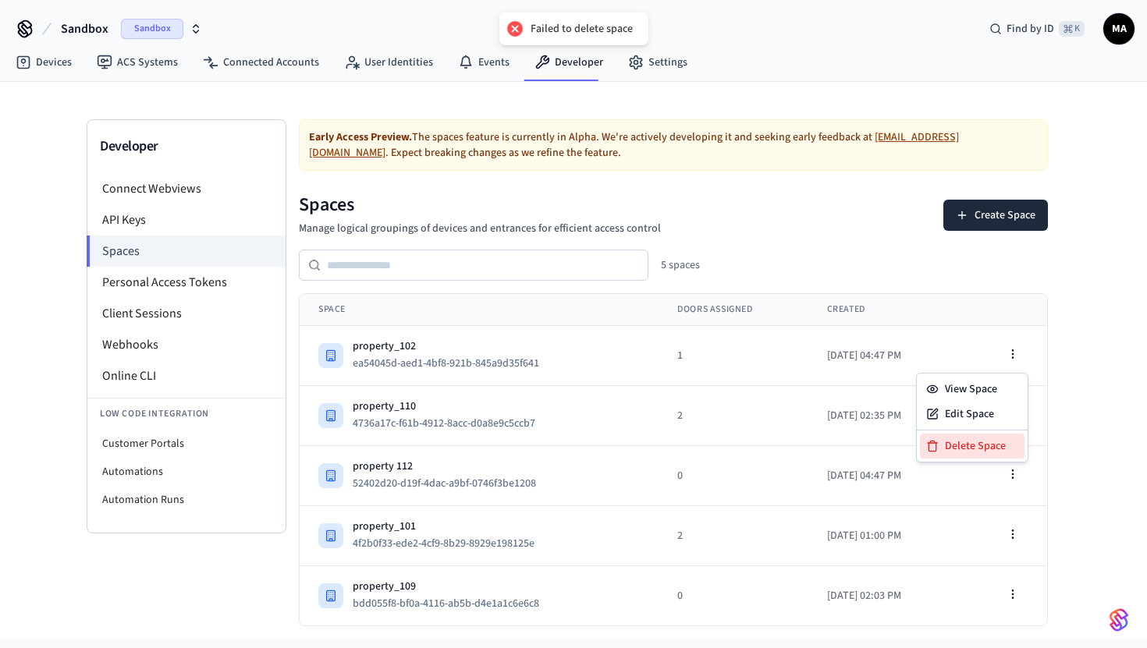
click at [970, 451] on div "Delete Space" at bounding box center [972, 446] width 105 height 25
click at [1023, 590] on button "button" at bounding box center [1012, 594] width 31 height 31
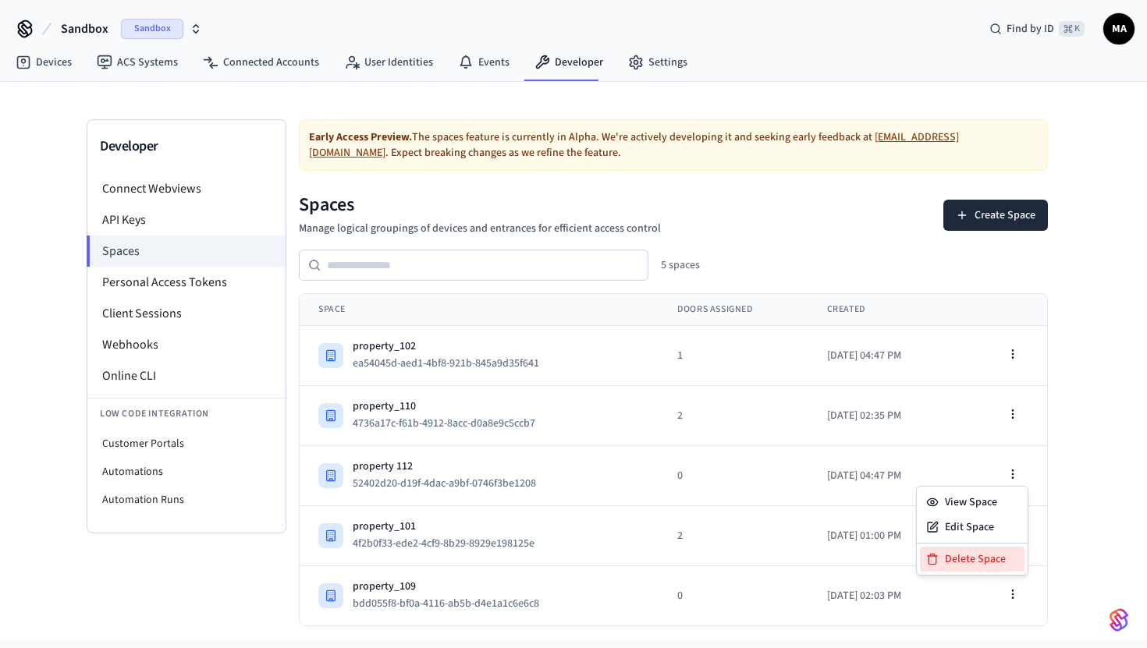
click at [981, 549] on div "Delete Space" at bounding box center [972, 559] width 105 height 25
